Goal: Information Seeking & Learning: Learn about a topic

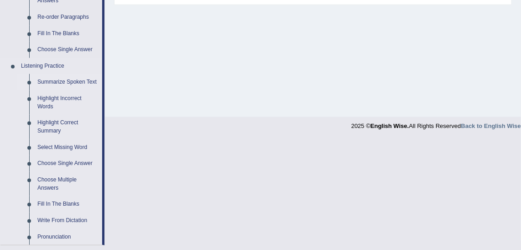
scroll to position [332, 0]
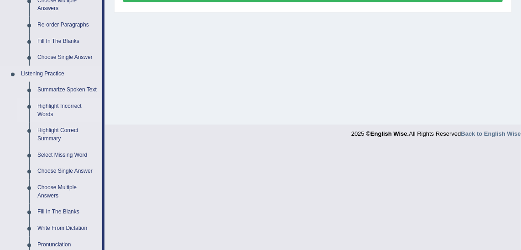
click at [68, 102] on link "Highlight Incorrect Words" at bounding box center [67, 110] width 69 height 24
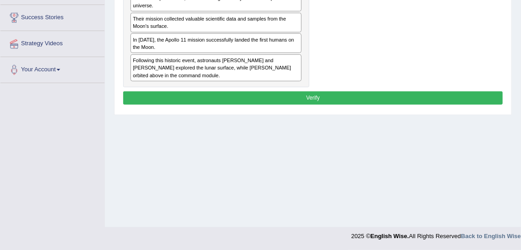
scroll to position [146, 0]
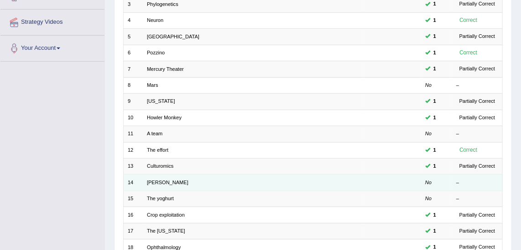
scroll to position [273, 0]
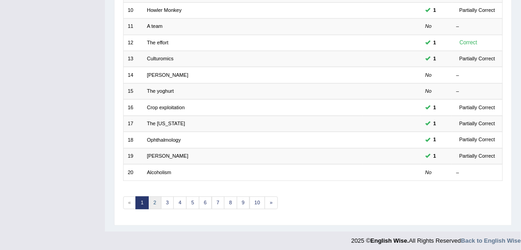
click at [154, 196] on link "2" at bounding box center [154, 202] width 13 height 13
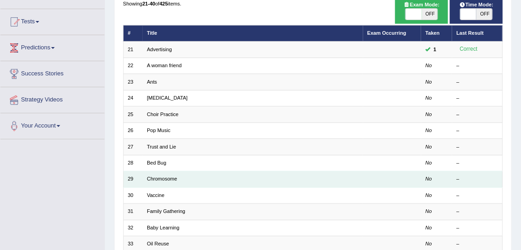
scroll to position [41, 0]
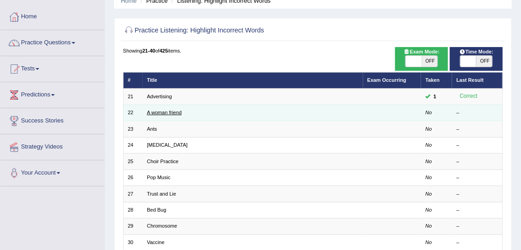
click at [171, 112] on link "A woman friend" at bounding box center [164, 112] width 35 height 5
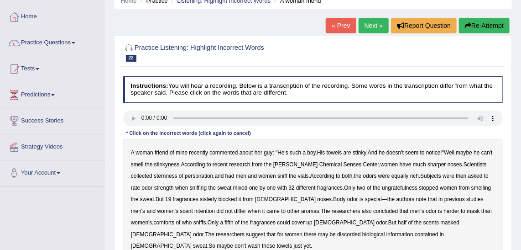
scroll to position [83, 0]
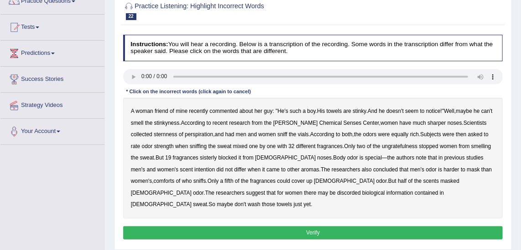
click at [154, 133] on b "sternness" at bounding box center [166, 134] width 24 height 6
click at [382, 146] on b "ungratefulness" at bounding box center [400, 146] width 36 height 6
click at [200, 157] on b "sisterly" at bounding box center [208, 157] width 17 height 6
click at [175, 178] on b "comforts" at bounding box center [164, 181] width 21 height 6
click at [337, 193] on b "discorded" at bounding box center [349, 192] width 24 height 6
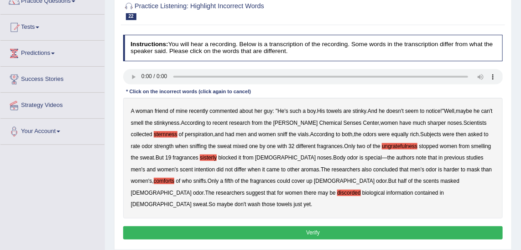
click at [376, 226] on button "Verify" at bounding box center [313, 232] width 380 height 13
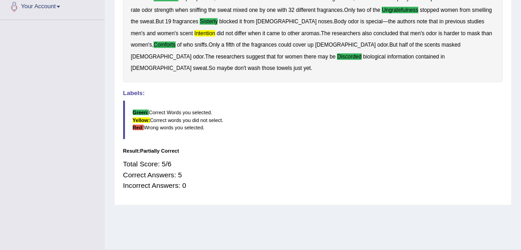
scroll to position [41, 0]
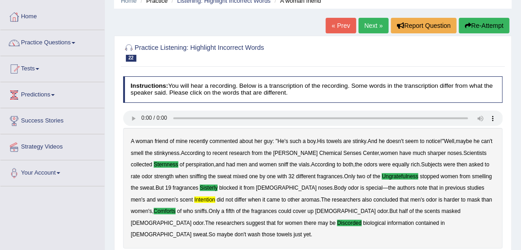
click at [194, 198] on b "intention" at bounding box center [204, 199] width 21 height 6
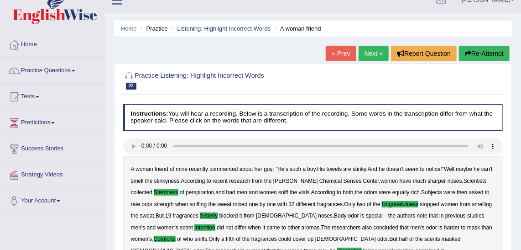
scroll to position [0, 0]
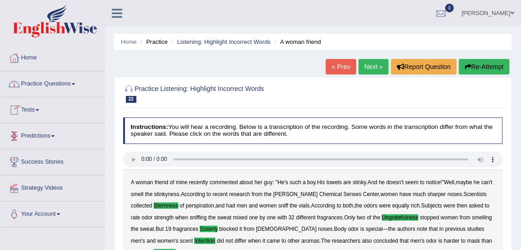
click at [377, 66] on link "Next »" at bounding box center [374, 67] width 30 height 16
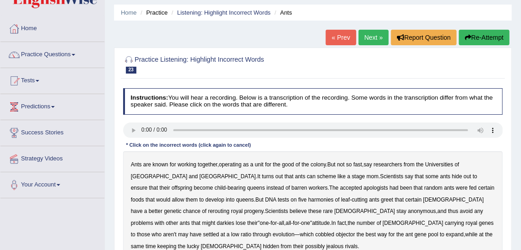
scroll to position [41, 0]
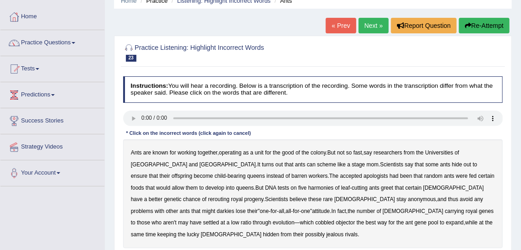
click at [372, 154] on b "say" at bounding box center [368, 152] width 9 height 6
click at [371, 152] on b "say" at bounding box center [368, 152] width 9 height 6
click at [364, 175] on b "apologists" at bounding box center [376, 176] width 25 height 6
click at [308, 188] on b "harmonies" at bounding box center [321, 187] width 26 height 6
click at [230, 196] on b "rerouting" at bounding box center [218, 199] width 21 height 6
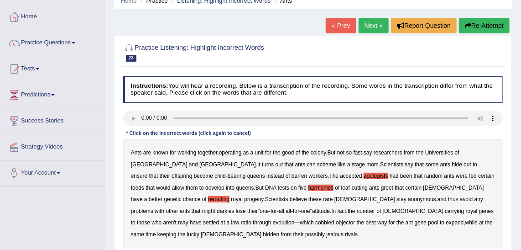
click at [234, 208] on b "darkies" at bounding box center [225, 211] width 17 height 6
click at [355, 219] on b "objector" at bounding box center [345, 222] width 19 height 6
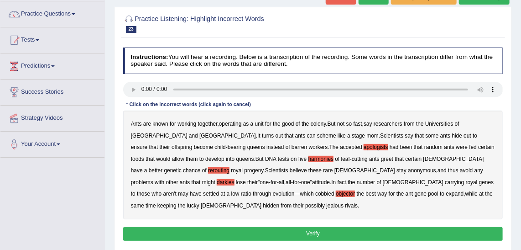
scroll to position [83, 0]
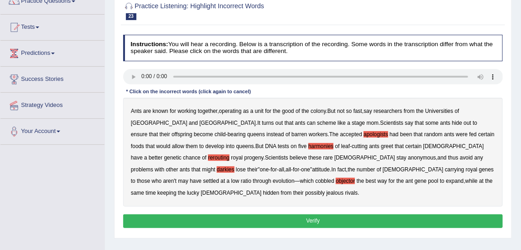
click at [366, 214] on button "Verify" at bounding box center [313, 220] width 380 height 13
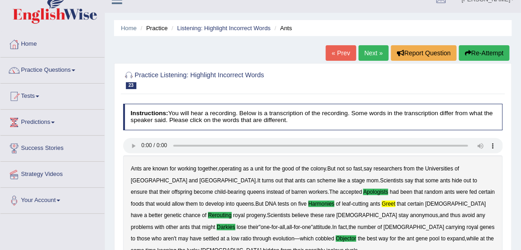
scroll to position [0, 0]
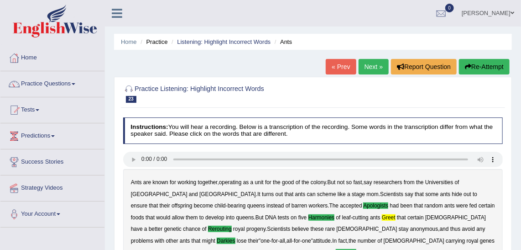
click at [366, 69] on link "Next »" at bounding box center [374, 67] width 30 height 16
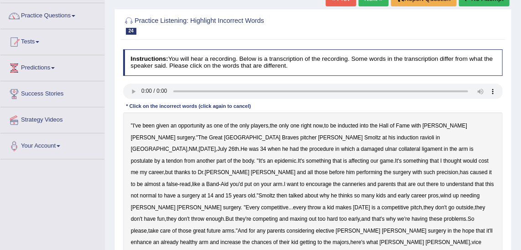
scroll to position [124, 0]
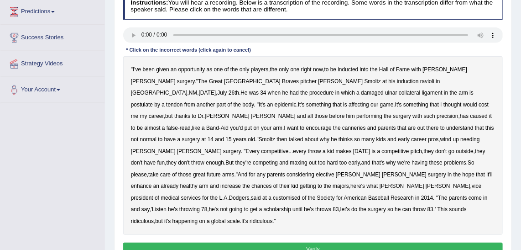
click at [420, 81] on b "ravioli" at bounding box center [427, 81] width 14 height 6
click at [153, 101] on b "postulate" at bounding box center [142, 104] width 22 height 6
click at [366, 125] on b "canneries" at bounding box center [354, 128] width 24 height 6
click at [329, 134] on div "" I've been given an opportunity as one of the only players , the only one righ…" at bounding box center [313, 145] width 380 height 178
click at [288, 148] on b "competitive" at bounding box center [274, 151] width 27 height 6
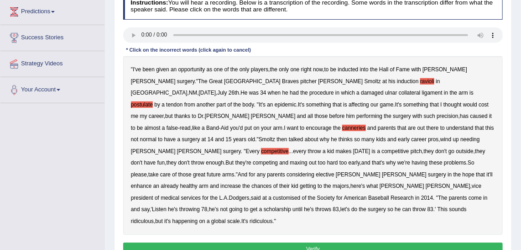
click at [273, 194] on b "customised" at bounding box center [286, 197] width 27 height 6
click at [256, 242] on button "Verify" at bounding box center [313, 248] width 380 height 13
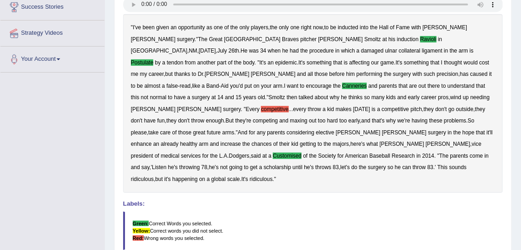
scroll to position [153, 0]
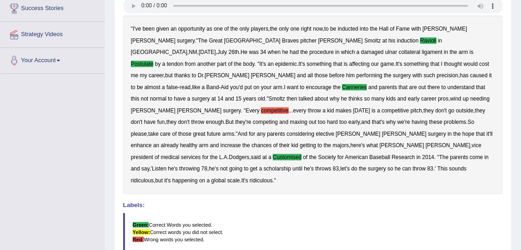
click at [288, 107] on b "competitive" at bounding box center [274, 110] width 27 height 6
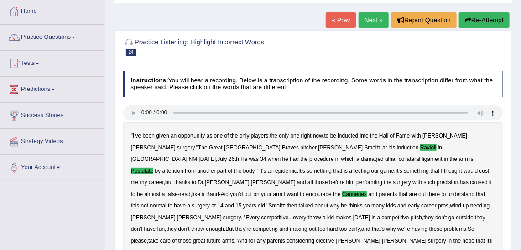
scroll to position [29, 0]
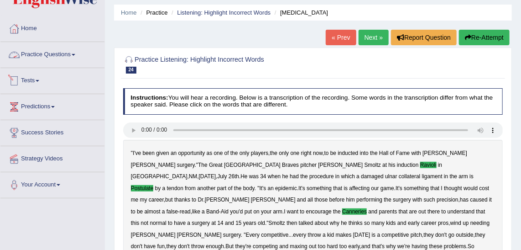
click at [50, 61] on link "Practice Questions" at bounding box center [52, 53] width 104 height 23
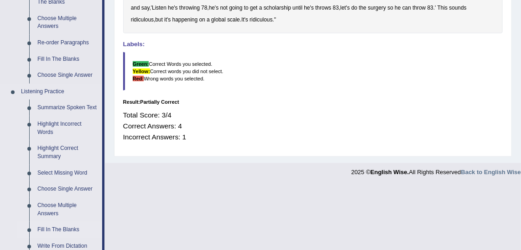
scroll to position [361, 0]
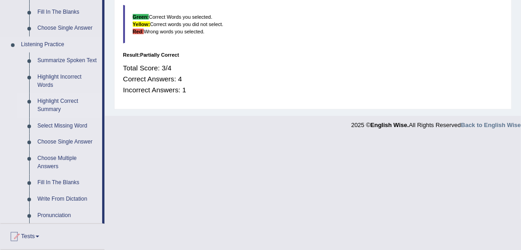
click at [69, 101] on link "Highlight Correct Summary" at bounding box center [67, 105] width 69 height 24
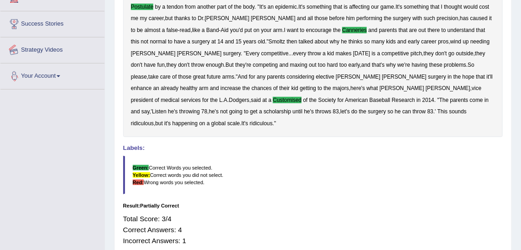
scroll to position [236, 0]
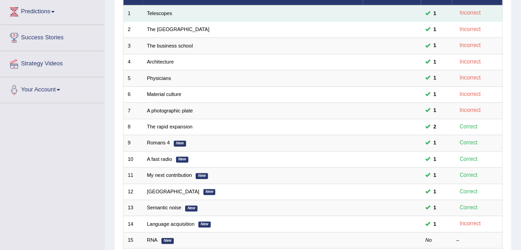
scroll to position [249, 0]
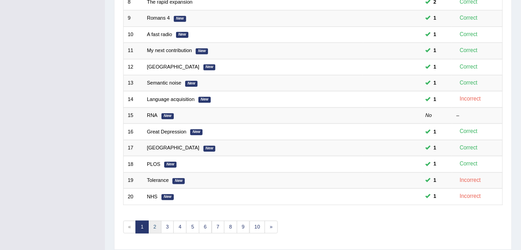
click at [158, 222] on link "2" at bounding box center [154, 226] width 13 height 13
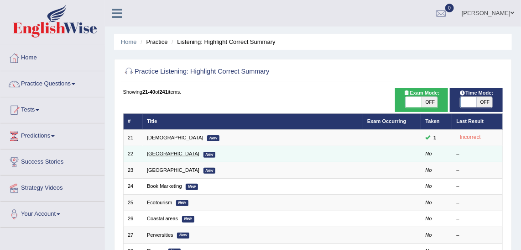
click at [162, 152] on link "[GEOGRAPHIC_DATA]" at bounding box center [173, 153] width 52 height 5
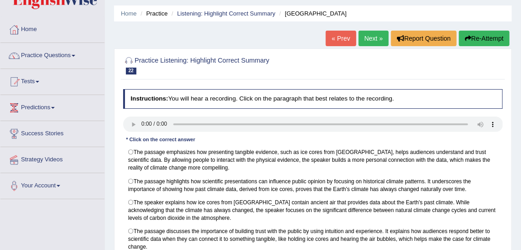
scroll to position [41, 0]
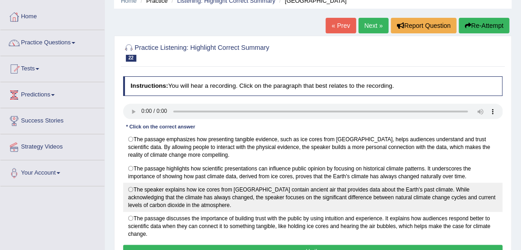
click at [138, 193] on label "The speaker explains how ice cores from Antarctica contain ancient air that pro…" at bounding box center [313, 197] width 380 height 29
radio input "true"
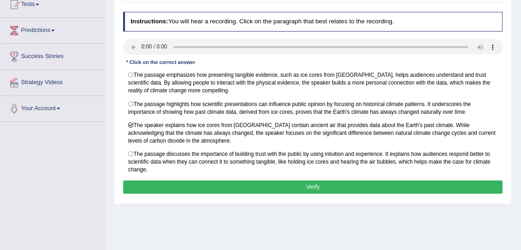
scroll to position [166, 0]
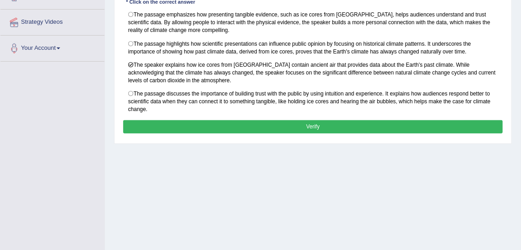
click at [262, 125] on button "Verify" at bounding box center [313, 126] width 380 height 13
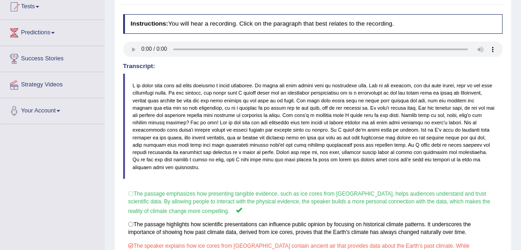
scroll to position [0, 0]
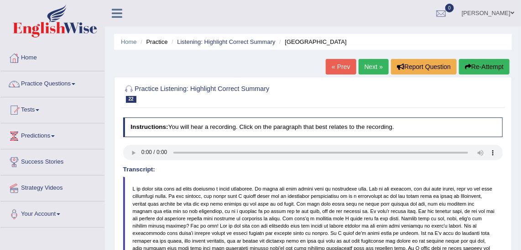
click at [368, 62] on link "Next »" at bounding box center [374, 67] width 30 height 16
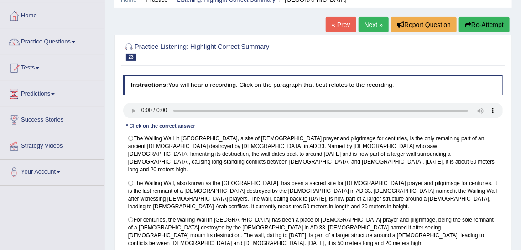
scroll to position [83, 0]
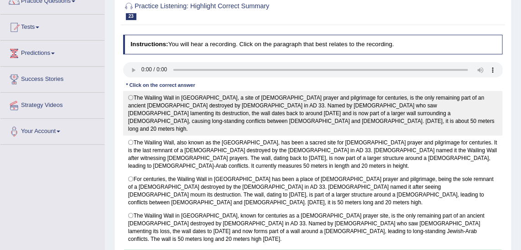
click at [430, 116] on label "The Wailing Wall in Jerusalem, a site of Jewish prayer and pilgrimage for centu…" at bounding box center [313, 113] width 380 height 45
radio input "true"
click at [295, 100] on label "The Wailing Wall in Jerusalem, a site of Jewish prayer and pilgrimage for centu…" at bounding box center [313, 113] width 380 height 45
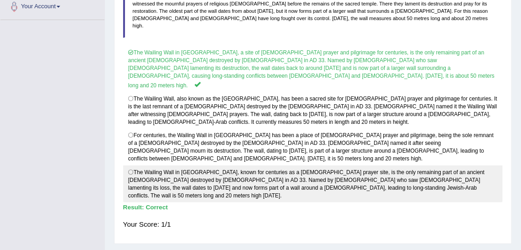
scroll to position [41, 0]
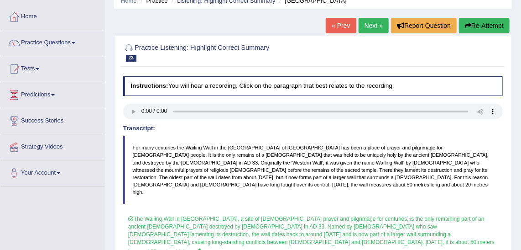
drag, startPoint x: 372, startPoint y: 26, endPoint x: 370, endPoint y: 31, distance: 4.7
click at [372, 26] on link "Next »" at bounding box center [374, 26] width 30 height 16
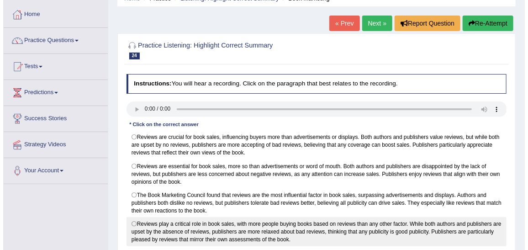
scroll to position [83, 0]
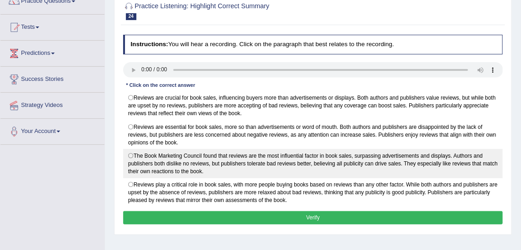
click at [301, 156] on label "The Book Marketing Council found that reviews are the most influential factor i…" at bounding box center [313, 163] width 380 height 29
radio input "true"
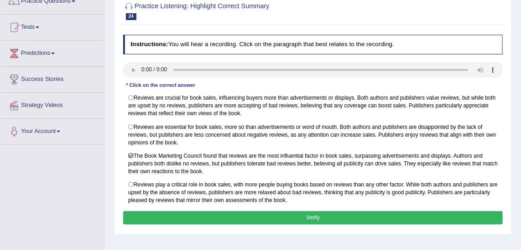
click at [333, 213] on button "Verify" at bounding box center [313, 217] width 380 height 13
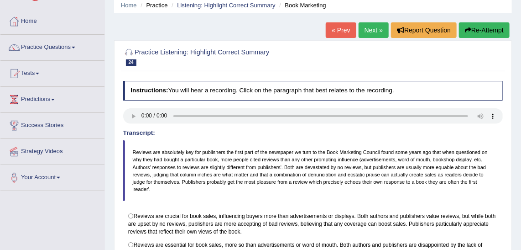
scroll to position [0, 0]
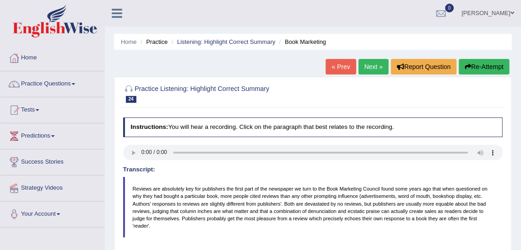
click at [368, 69] on link "Next »" at bounding box center [374, 67] width 30 height 16
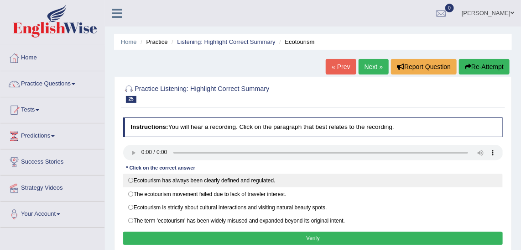
click at [262, 176] on label "Ecotourism has always been clearly defined and regulated." at bounding box center [313, 180] width 380 height 14
radio input "true"
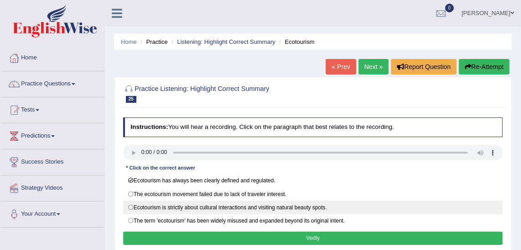
click at [304, 202] on label "Ecotourism is strictly about cultural interactions and visiting natural beauty …" at bounding box center [313, 207] width 380 height 14
radio input "true"
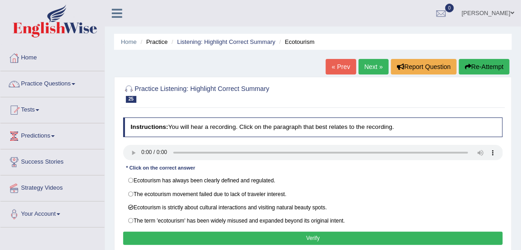
click at [320, 231] on button "Verify" at bounding box center [313, 237] width 380 height 13
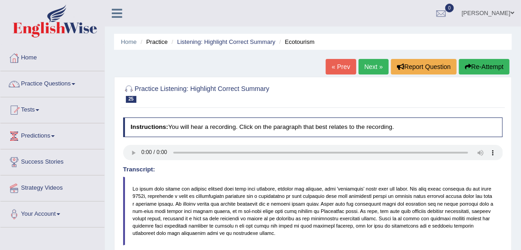
click at [371, 65] on link "Next »" at bounding box center [374, 67] width 30 height 16
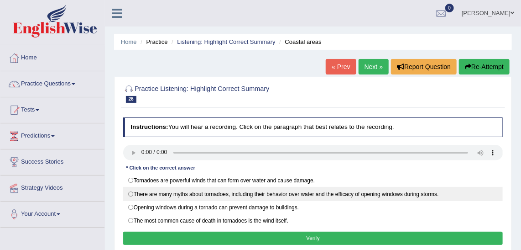
click at [232, 191] on label "There are many myths about tornadoes, including their behavior over water and t…" at bounding box center [313, 194] width 380 height 14
radio input "true"
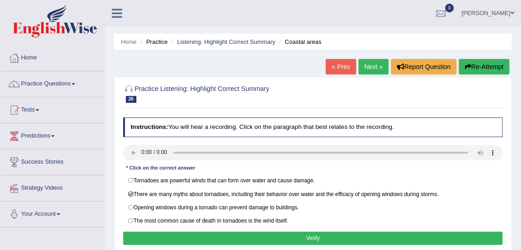
click at [275, 235] on button "Verify" at bounding box center [313, 237] width 380 height 13
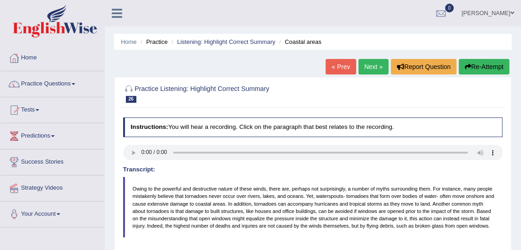
click at [371, 62] on link "Next »" at bounding box center [374, 67] width 30 height 16
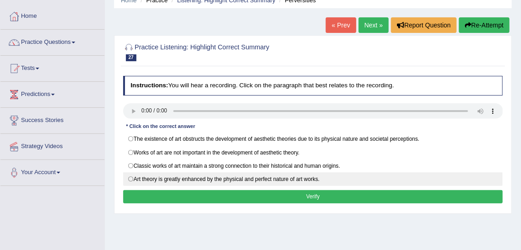
scroll to position [41, 0]
